Goal: Task Accomplishment & Management: Use online tool/utility

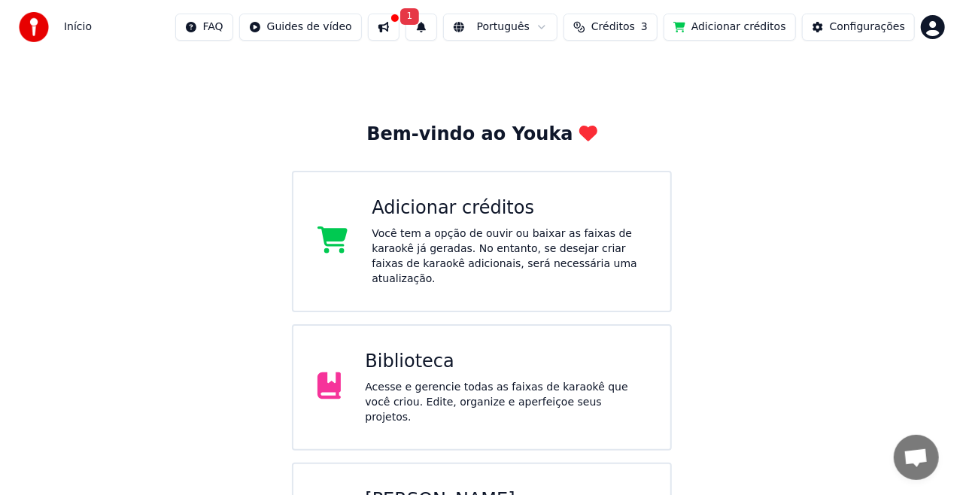
scroll to position [95, 0]
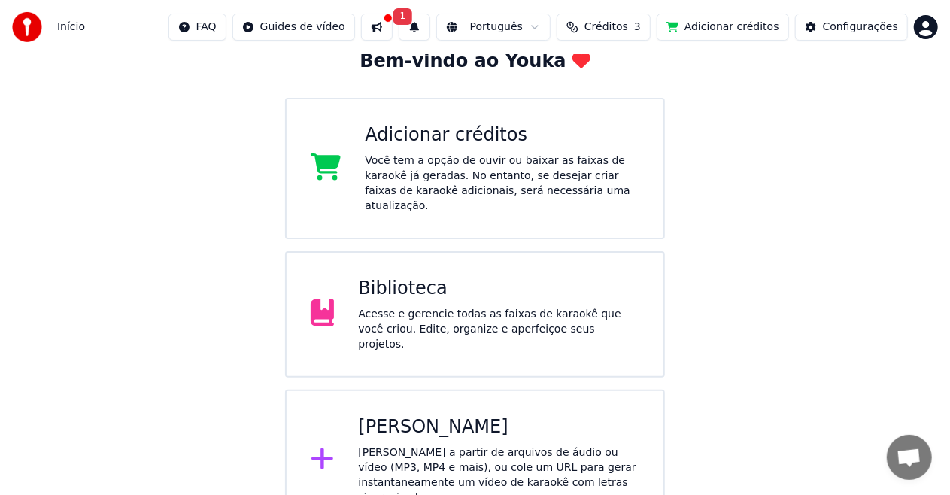
click at [414, 419] on div "Criar Karaokê Crie karaokê a partir de arquivos de áudio ou vídeo (MP3, MP4 e m…" at bounding box center [498, 460] width 281 height 90
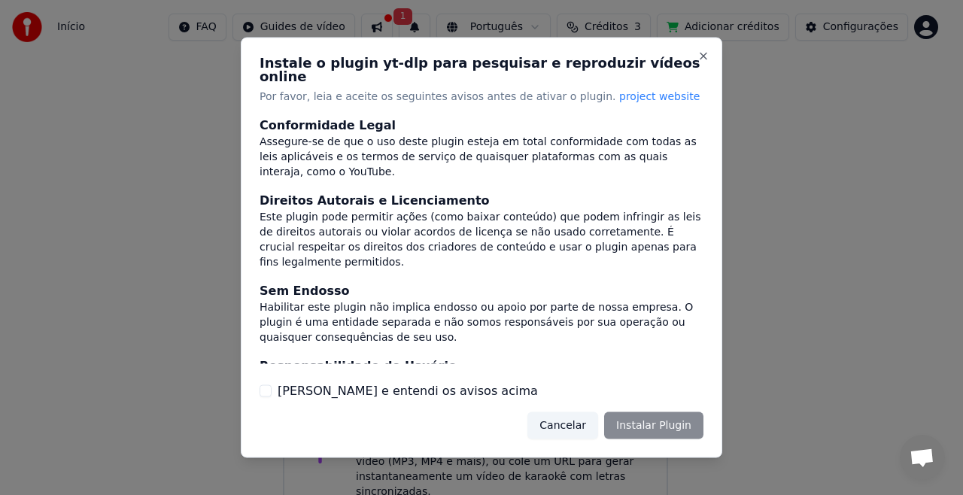
click at [631, 423] on div "Cancelar Instalar Plugin" at bounding box center [615, 424] width 176 height 27
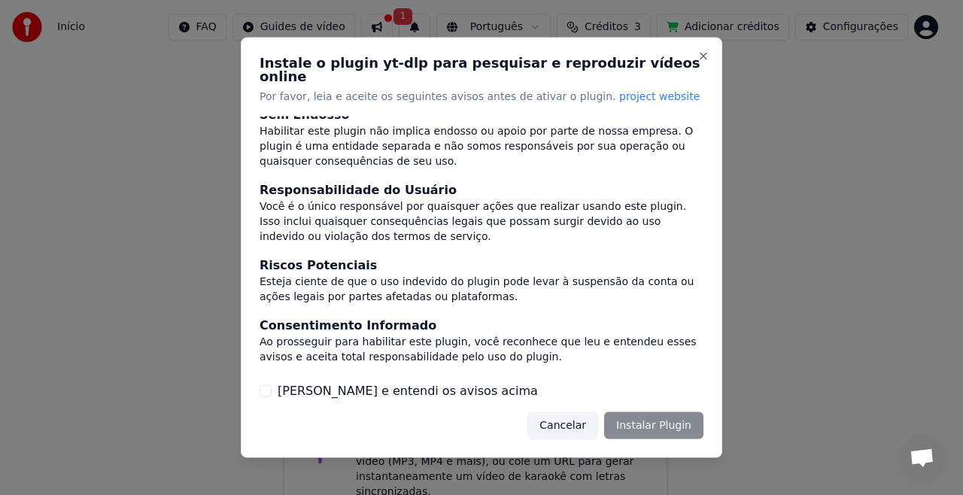
click at [356, 387] on label "[PERSON_NAME] e entendi os avisos acima" at bounding box center [408, 390] width 260 height 18
click at [272, 387] on button "[PERSON_NAME] e entendi os avisos acima" at bounding box center [265, 390] width 12 height 12
click at [639, 421] on button "Instalar Plugin" at bounding box center [653, 424] width 99 height 27
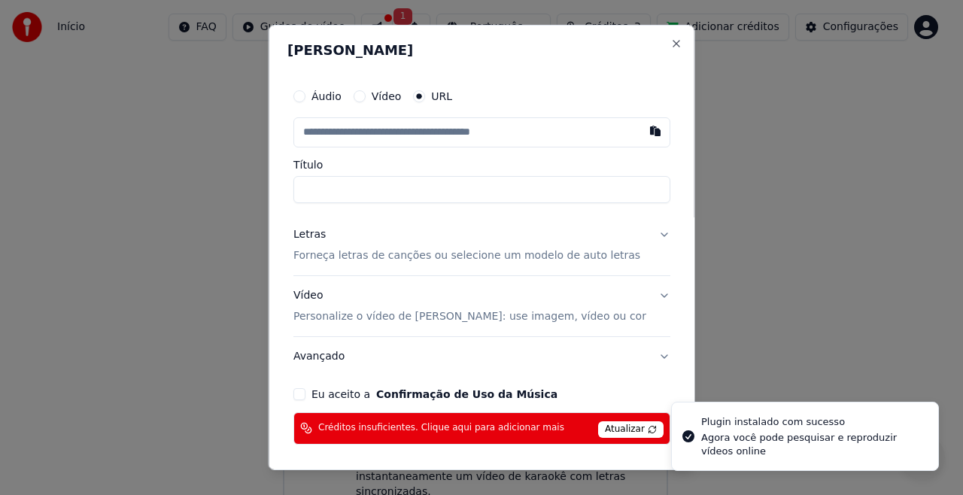
scroll to position [54, 0]
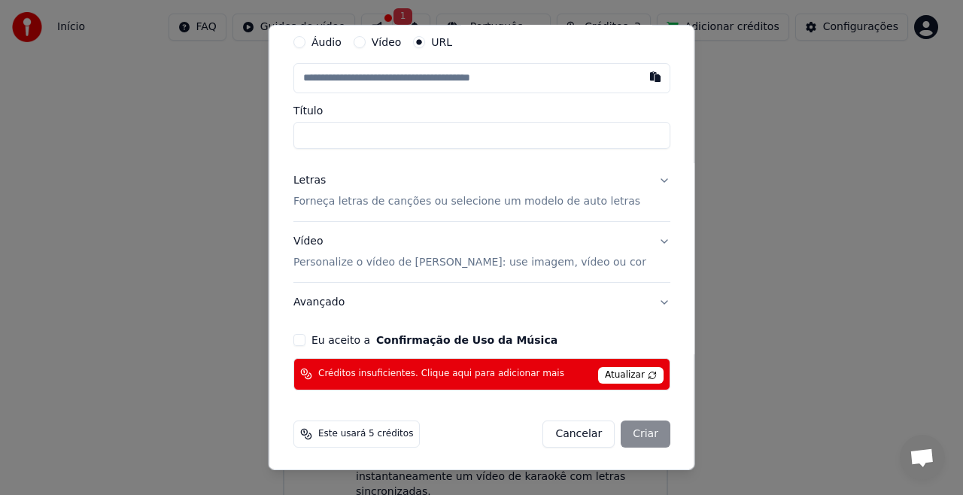
click at [609, 370] on span "Atualizar" at bounding box center [630, 375] width 65 height 17
click at [602, 375] on span "Atualizar" at bounding box center [630, 375] width 65 height 17
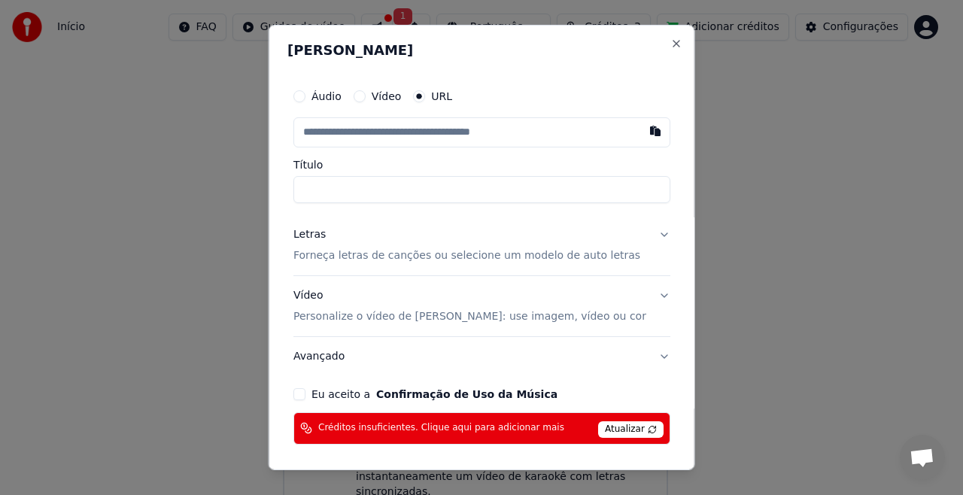
click at [305, 99] on button "Áudio" at bounding box center [299, 96] width 12 height 12
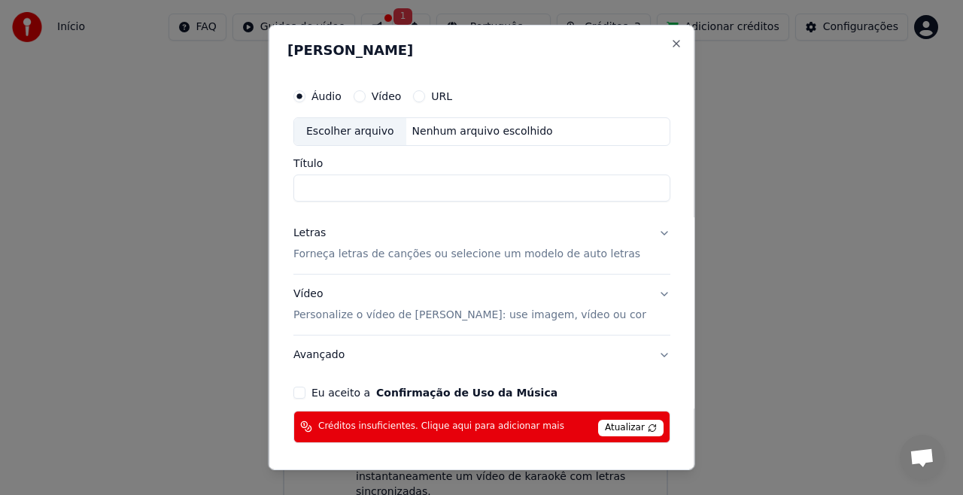
click at [495, 132] on div "Nenhum arquivo escolhido" at bounding box center [481, 131] width 153 height 15
type input "**********"
click at [357, 257] on p "Forneça letras de canções ou selecione um modelo de auto letras" at bounding box center [466, 254] width 347 height 15
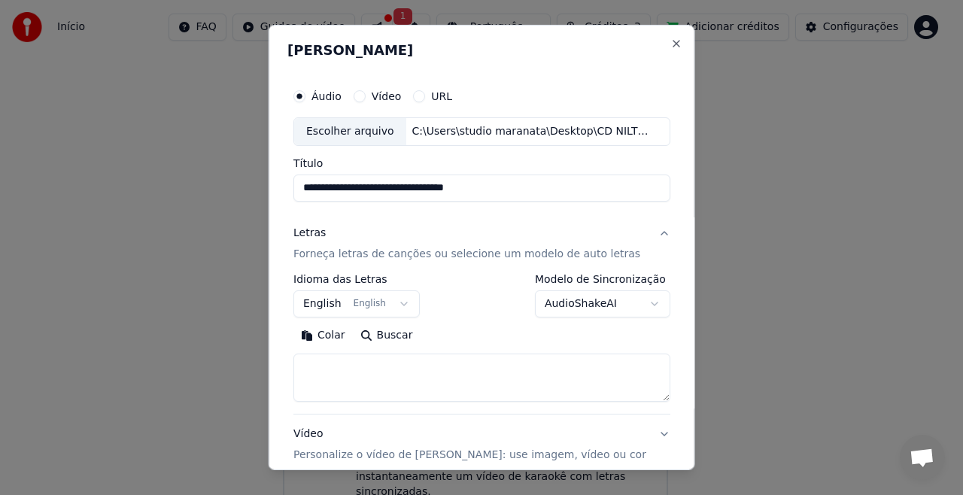
click at [350, 248] on p "Forneça letras de canções ou selecione um modelo de auto letras" at bounding box center [466, 254] width 347 height 15
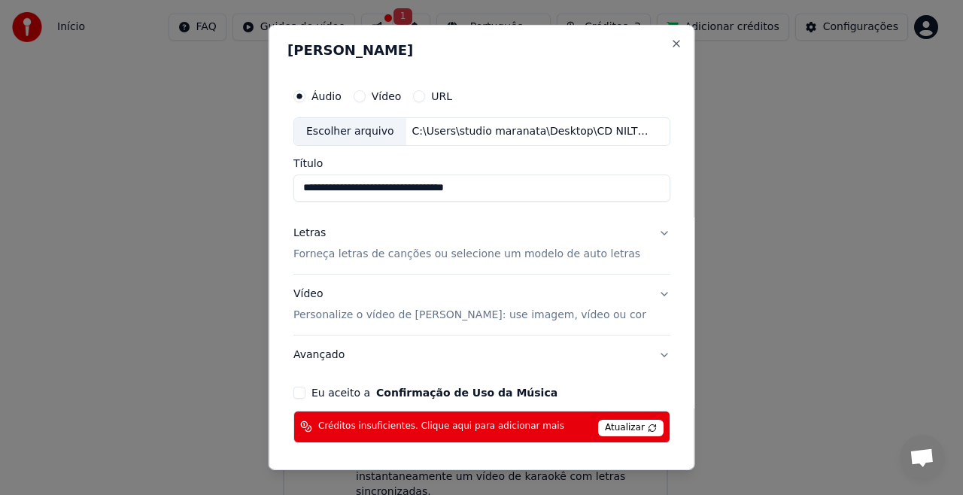
click at [350, 248] on p "Forneça letras de canções ou selecione um modelo de auto letras" at bounding box center [466, 254] width 347 height 15
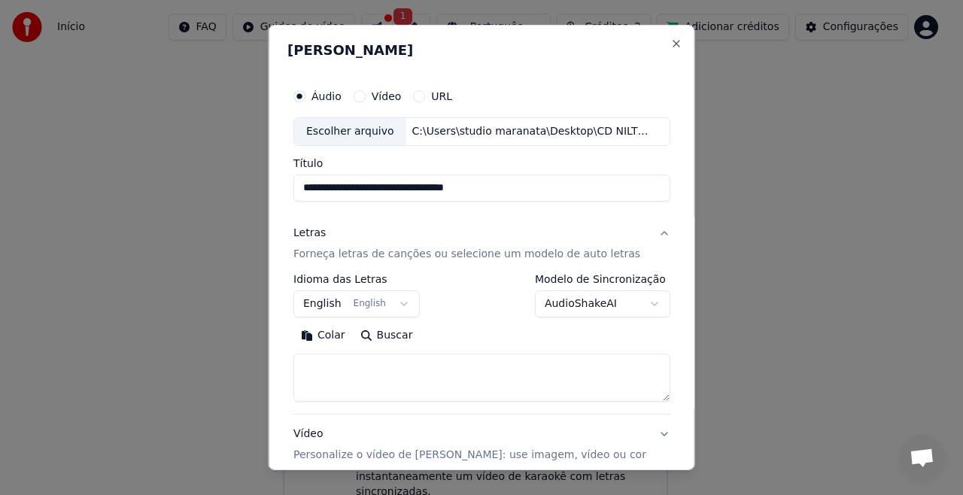
paste textarea "**********"
type textarea "**********"
click at [399, 303] on button "English English" at bounding box center [356, 303] width 126 height 27
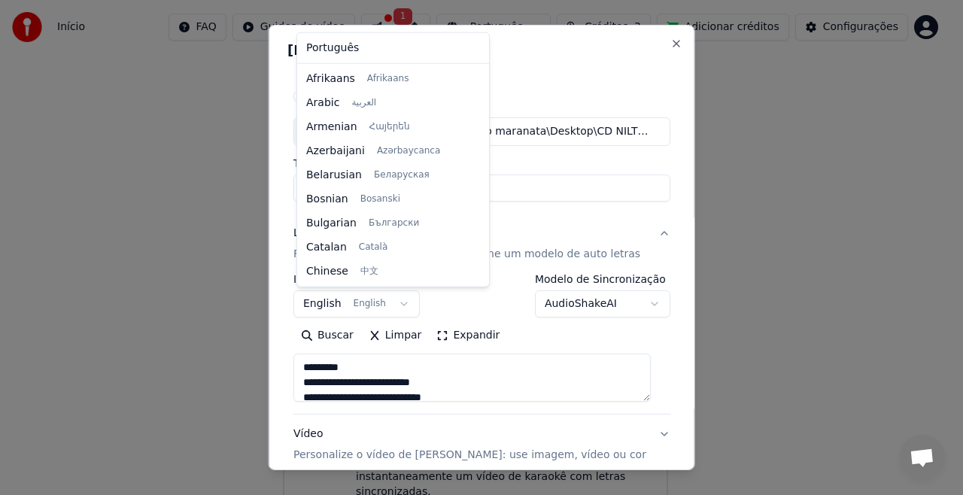
scroll to position [120, 0]
click at [399, 304] on body "**********" at bounding box center [475, 215] width 950 height 620
select select "**"
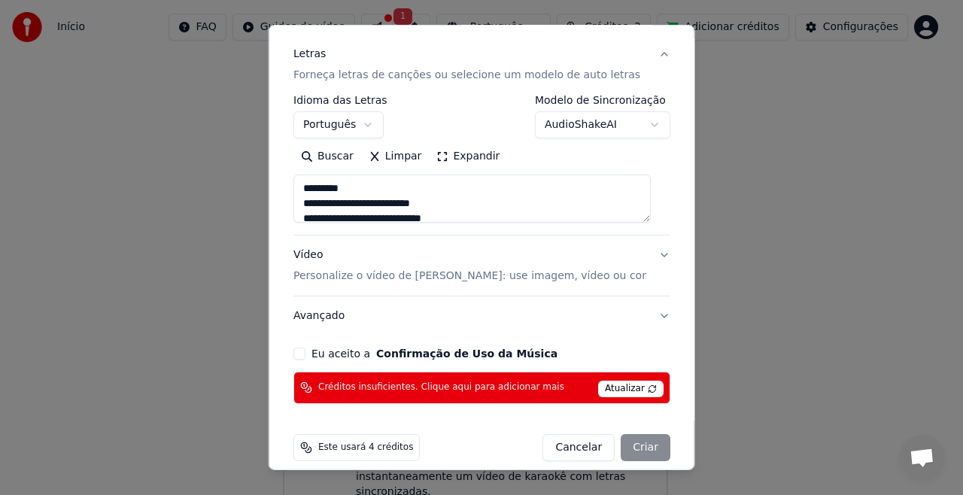
scroll to position [192, 0]
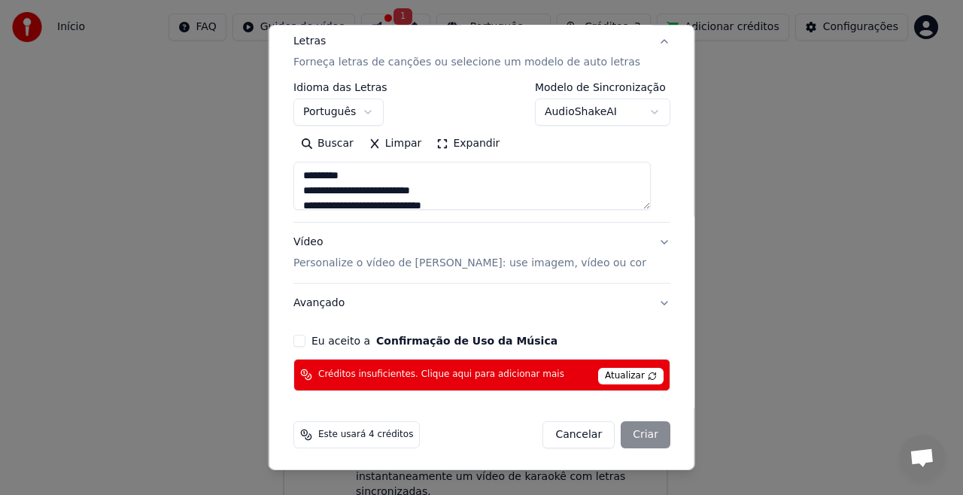
click at [648, 240] on button "Vídeo Personalize o vídeo de karaokê: use imagem, vídeo ou cor" at bounding box center [481, 253] width 377 height 60
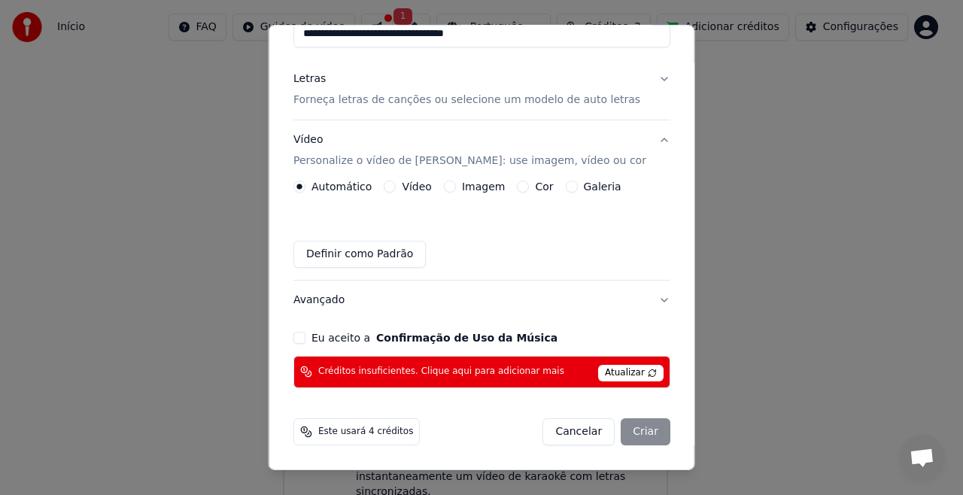
scroll to position [152, 0]
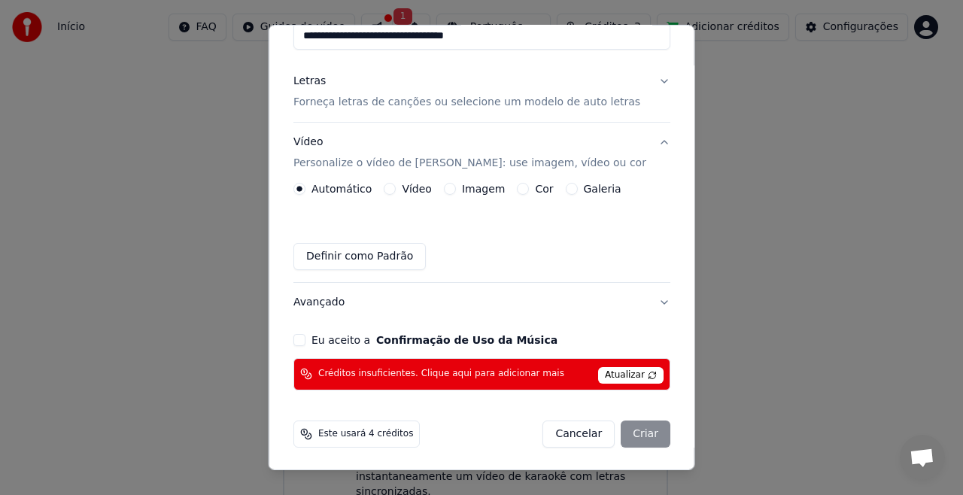
click at [450, 187] on button "Imagem" at bounding box center [449, 189] width 12 height 12
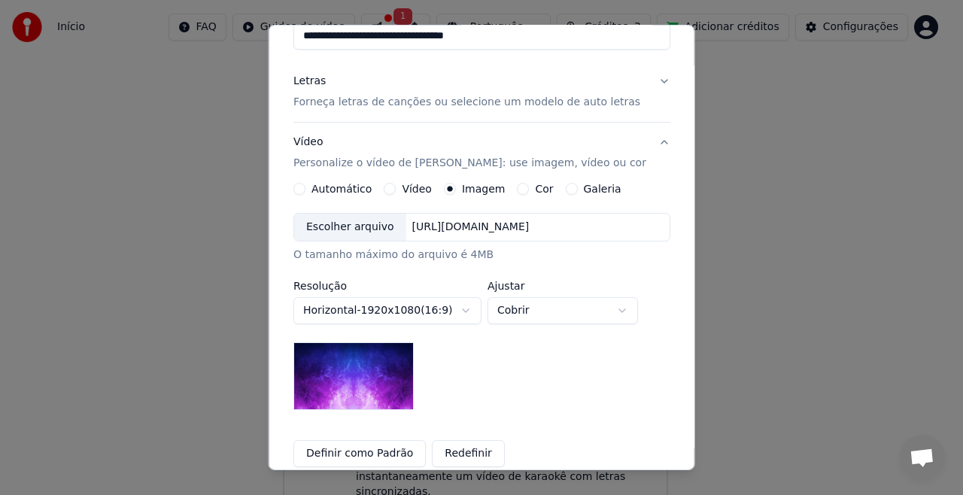
click at [516, 229] on div "[URL][DOMAIN_NAME]" at bounding box center [469, 227] width 129 height 15
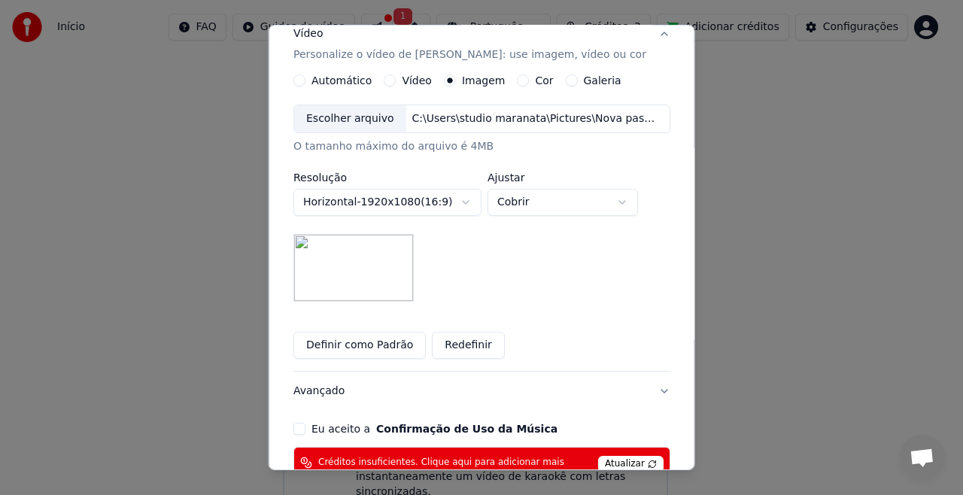
scroll to position [302, 0]
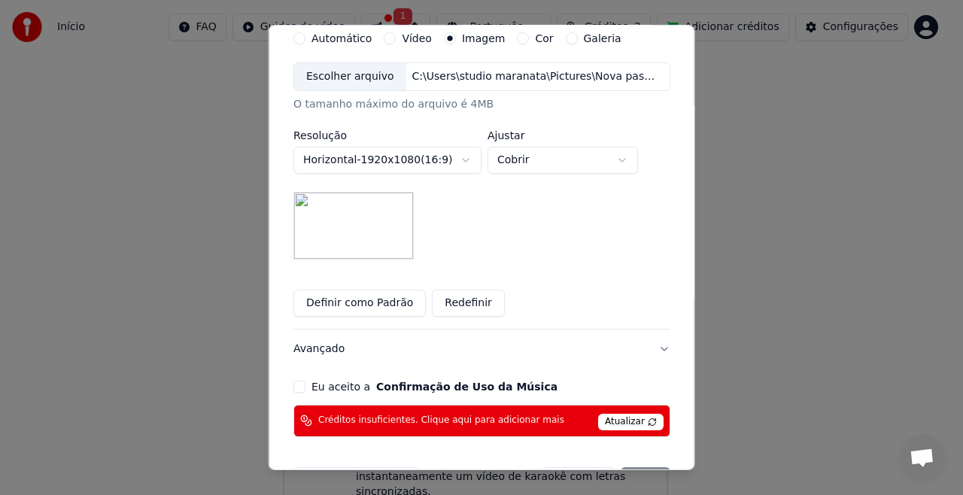
click at [466, 306] on button "Redefinir" at bounding box center [468, 303] width 73 height 27
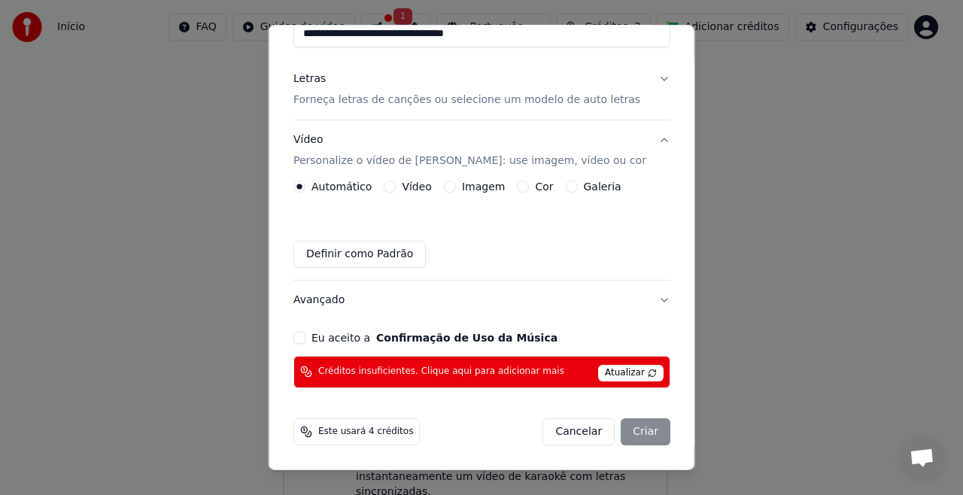
scroll to position [152, 0]
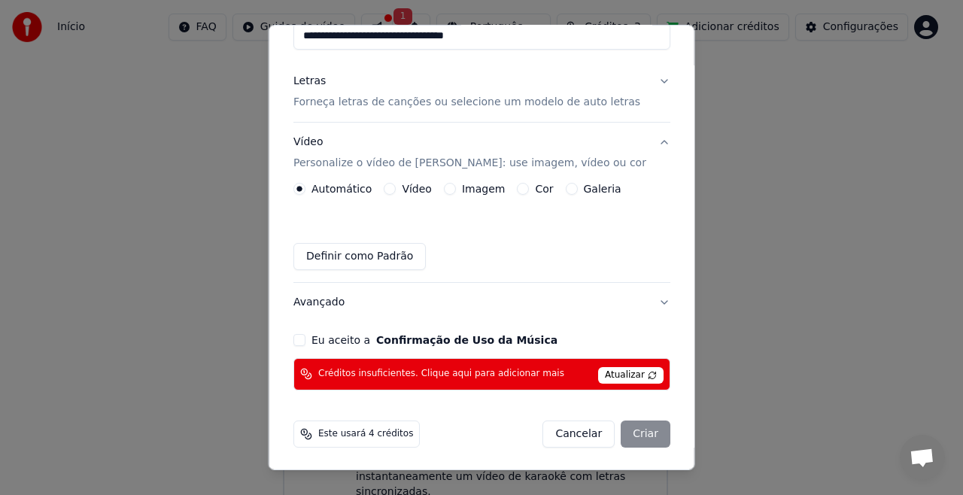
click at [448, 185] on button "Imagem" at bounding box center [449, 189] width 12 height 12
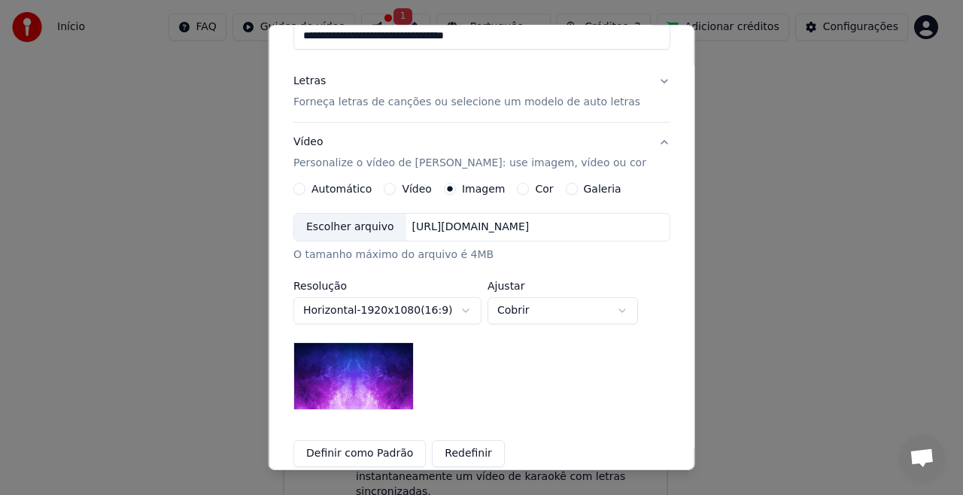
click at [472, 220] on div "[URL][DOMAIN_NAME]" at bounding box center [469, 227] width 129 height 15
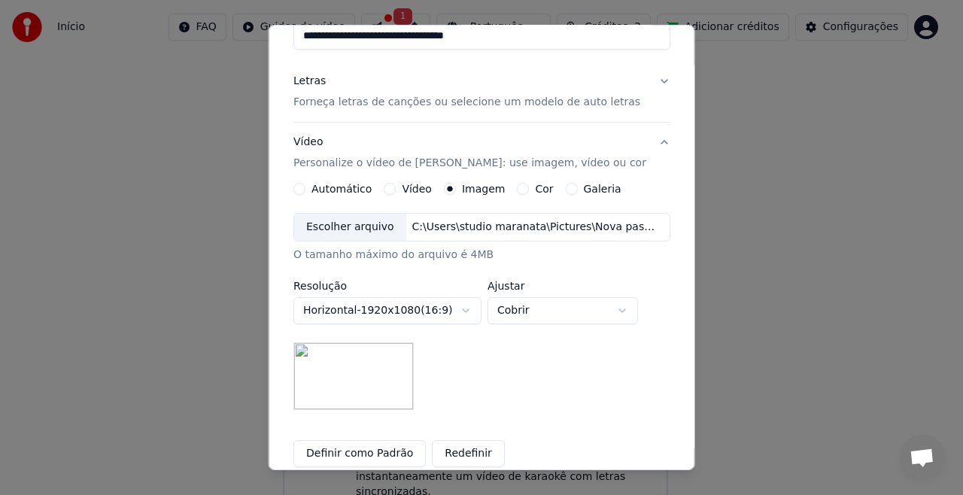
scroll to position [227, 0]
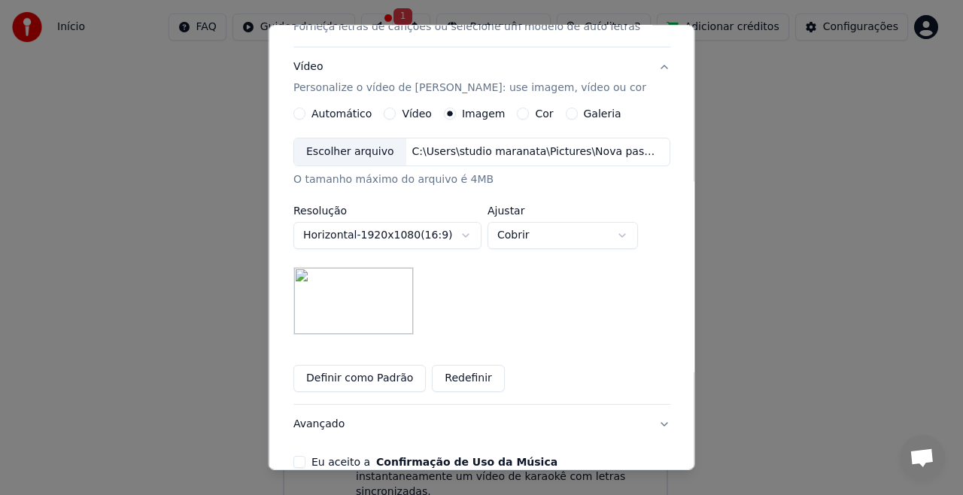
click at [360, 378] on button "Definir como Padrão" at bounding box center [359, 378] width 132 height 27
click at [523, 335] on div "**********" at bounding box center [481, 250] width 377 height 284
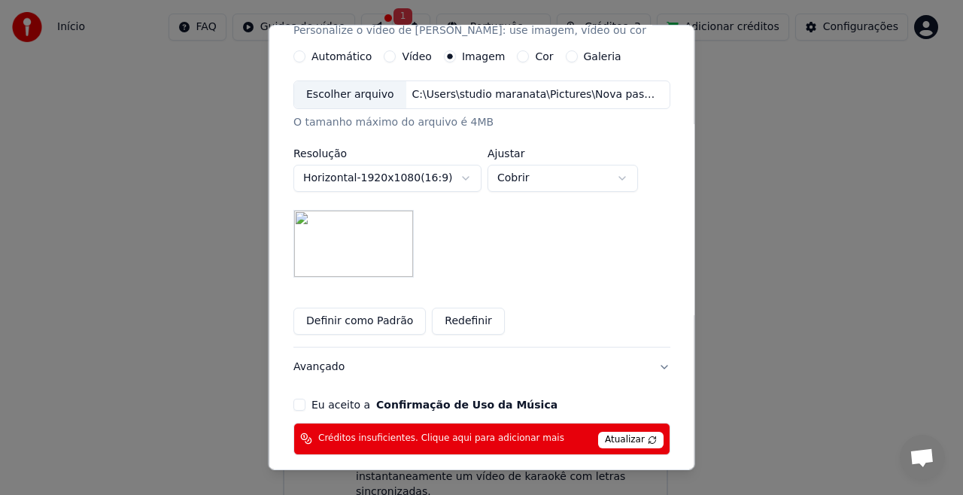
scroll to position [347, 0]
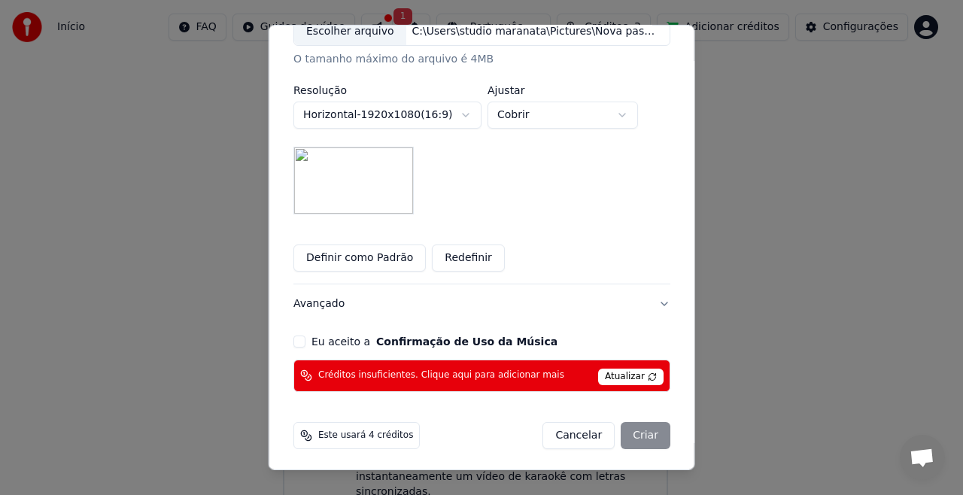
click at [305, 338] on button "Eu aceito a Confirmação de Uso da Música" at bounding box center [299, 341] width 12 height 12
click at [636, 429] on div "Cancelar Criar" at bounding box center [606, 435] width 128 height 27
click at [630, 423] on div "Cancelar Criar" at bounding box center [606, 435] width 128 height 27
click at [627, 375] on span "Atualizar" at bounding box center [630, 377] width 65 height 17
click at [626, 375] on span "Atualizar" at bounding box center [630, 377] width 65 height 17
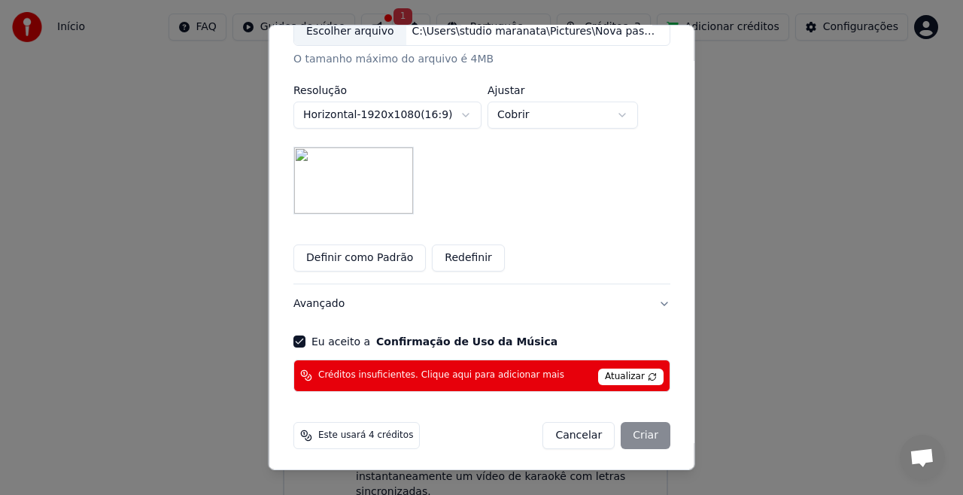
scroll to position [197, 0]
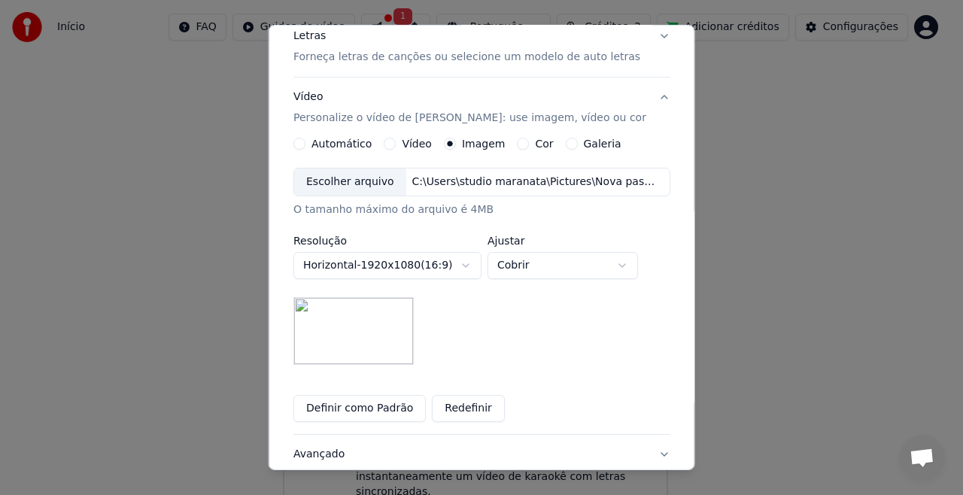
click at [385, 142] on button "Vídeo" at bounding box center [390, 144] width 12 height 12
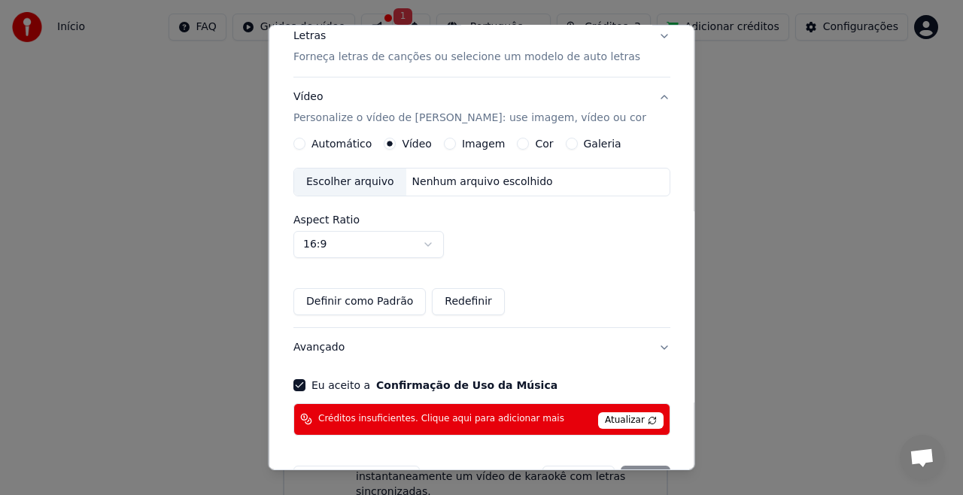
click at [307, 146] on div "Automático" at bounding box center [332, 144] width 78 height 12
click at [302, 141] on button "Automático" at bounding box center [299, 144] width 12 height 12
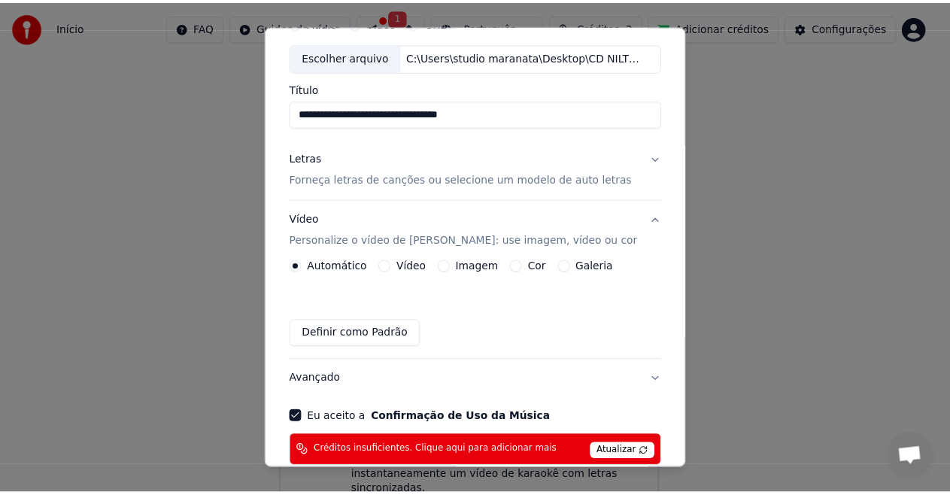
scroll to position [151, 0]
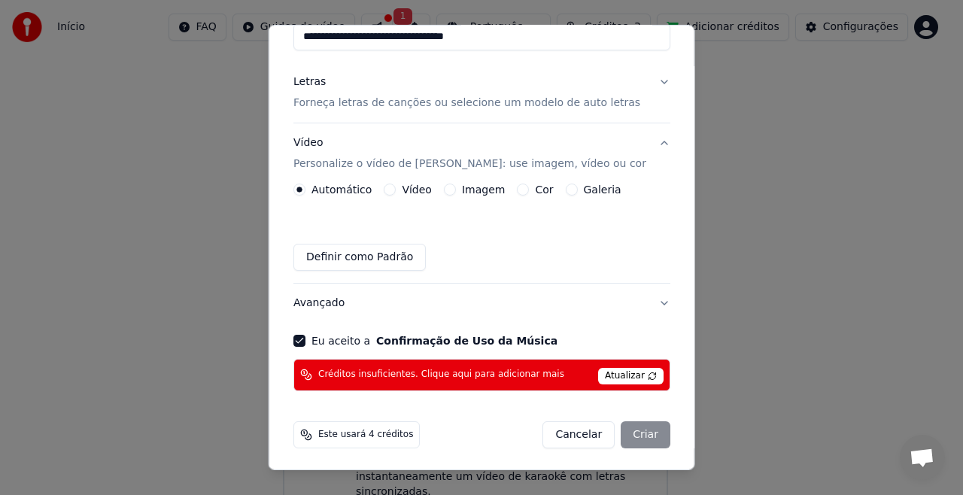
click at [302, 338] on button "Eu aceito a Confirmação de Uso da Música" at bounding box center [299, 341] width 12 height 12
click at [627, 433] on div "Cancelar Criar" at bounding box center [606, 434] width 128 height 27
click at [605, 377] on span "Atualizar" at bounding box center [630, 376] width 65 height 17
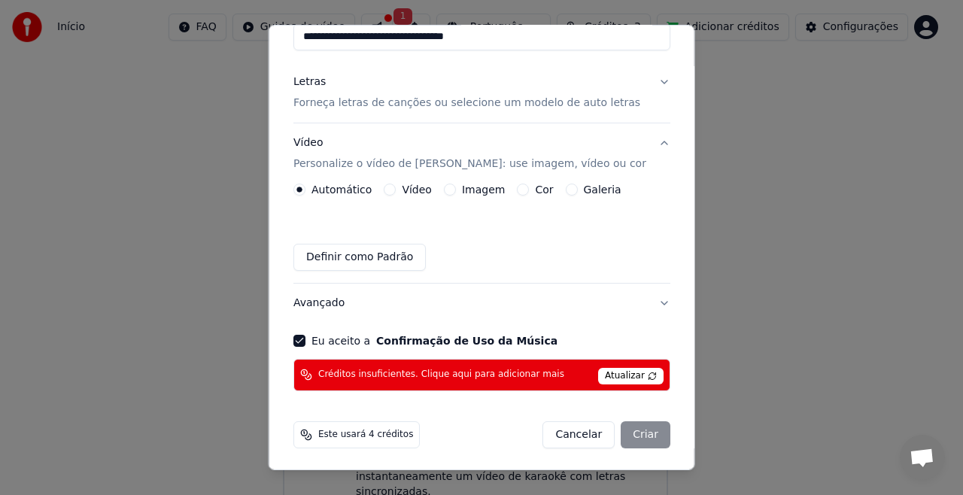
click at [376, 435] on span "Este usará 4 créditos" at bounding box center [365, 435] width 95 height 12
click at [560, 439] on button "Cancelar" at bounding box center [578, 434] width 72 height 27
